Goal: Navigation & Orientation: Find specific page/section

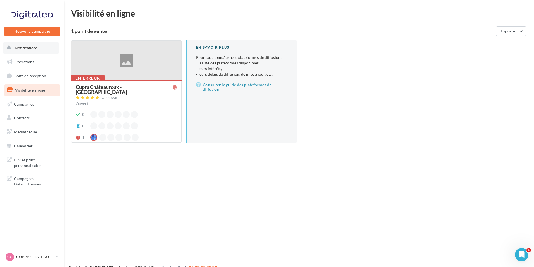
click at [45, 51] on button "Notifications" at bounding box center [30, 48] width 55 height 12
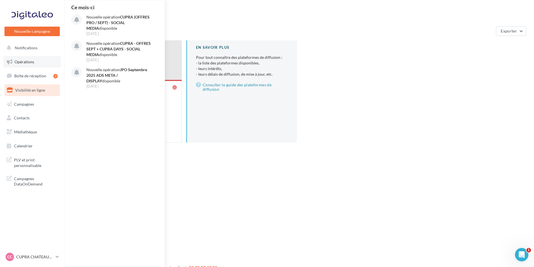
click at [44, 63] on link "Opérations" at bounding box center [32, 62] width 58 height 12
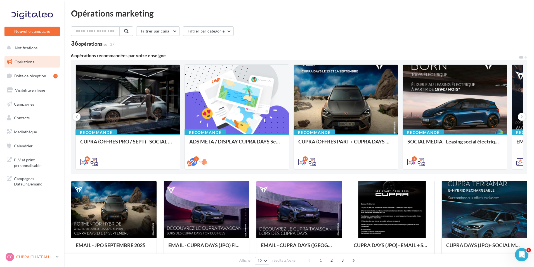
click at [55, 255] on link "CC CUPRA CHATEAUROUX cupra-[GEOGRAPHIC_DATA]-36007" at bounding box center [31, 256] width 55 height 11
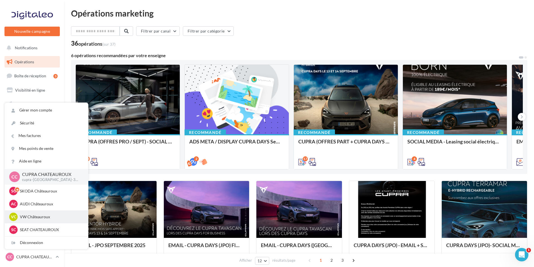
click at [64, 220] on div "VC VW Châteauroux vw-alse-36007" at bounding box center [46, 216] width 74 height 8
